Goal: Task Accomplishment & Management: Use online tool/utility

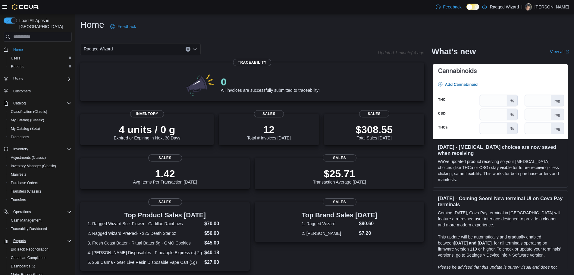
click at [19, 236] on button "Reports" at bounding box center [37, 240] width 73 height 8
click at [16, 238] on span "Reports" at bounding box center [19, 240] width 13 height 5
click at [20, 64] on span "Reports" at bounding box center [17, 66] width 13 height 5
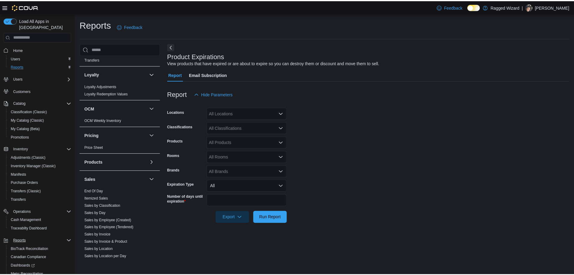
scroll to position [271, 0]
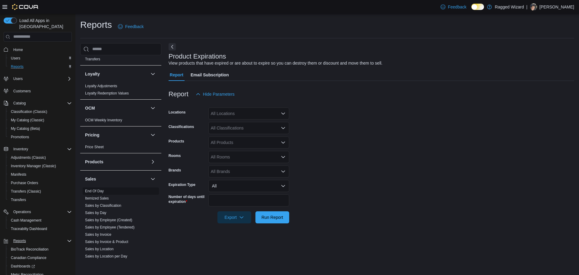
click at [90, 189] on link "End Of Day" at bounding box center [94, 191] width 19 height 4
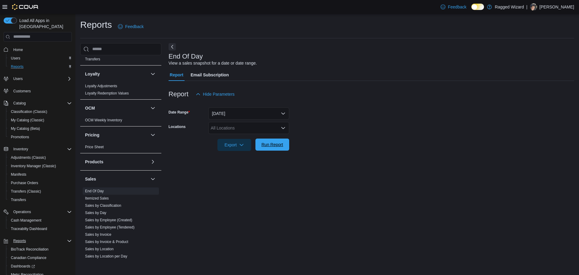
click at [263, 145] on span "Run Report" at bounding box center [272, 144] width 22 height 6
